Goal: Find specific page/section: Find specific page/section

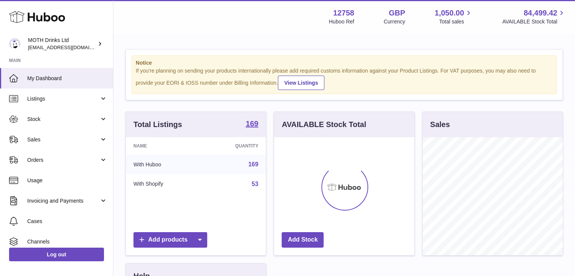
scroll to position [118, 140]
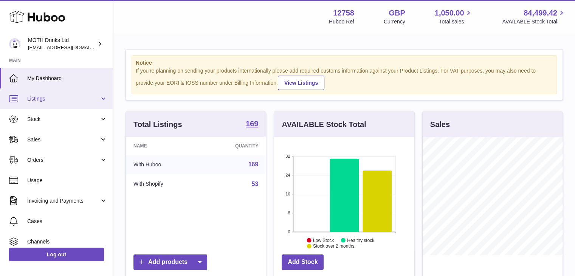
click at [90, 100] on span "Listings" at bounding box center [63, 98] width 72 height 7
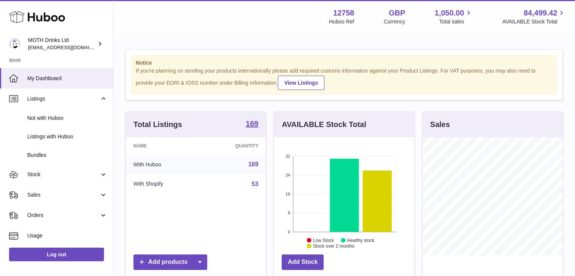
drag, startPoint x: 63, startPoint y: 135, endPoint x: 150, endPoint y: 126, distance: 87.0
click at [64, 135] on span "Listings with Huboo" at bounding box center [67, 136] width 80 height 7
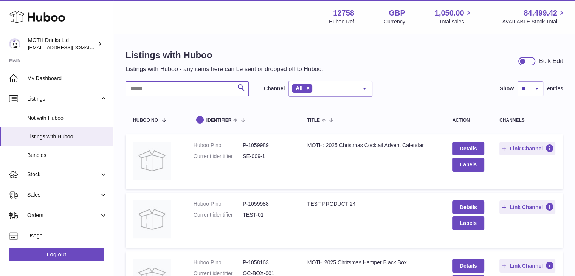
click at [183, 93] on input "text" at bounding box center [187, 88] width 123 height 15
type input "*"
type input "******"
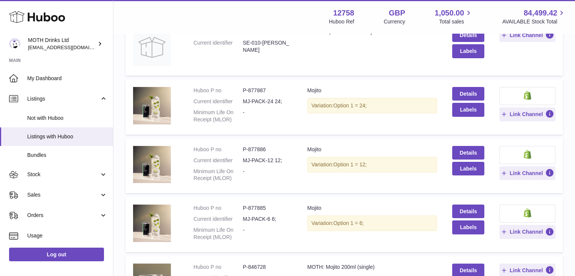
scroll to position [227, 0]
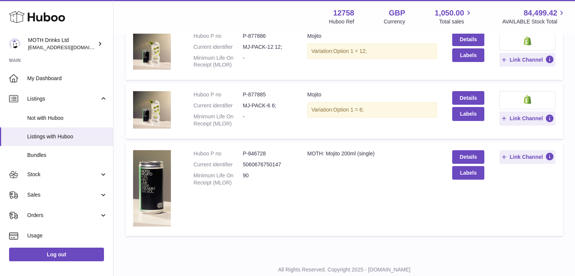
click at [253, 151] on dd "P-846728" at bounding box center [267, 153] width 49 height 7
copy dd "846728"
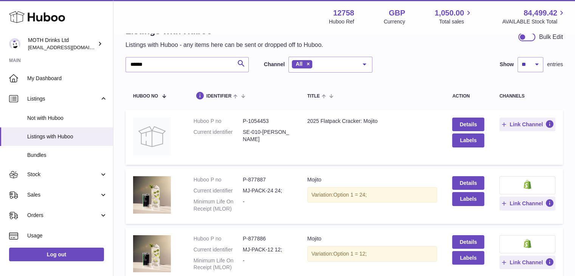
scroll to position [0, 0]
